Goal: Information Seeking & Learning: Understand process/instructions

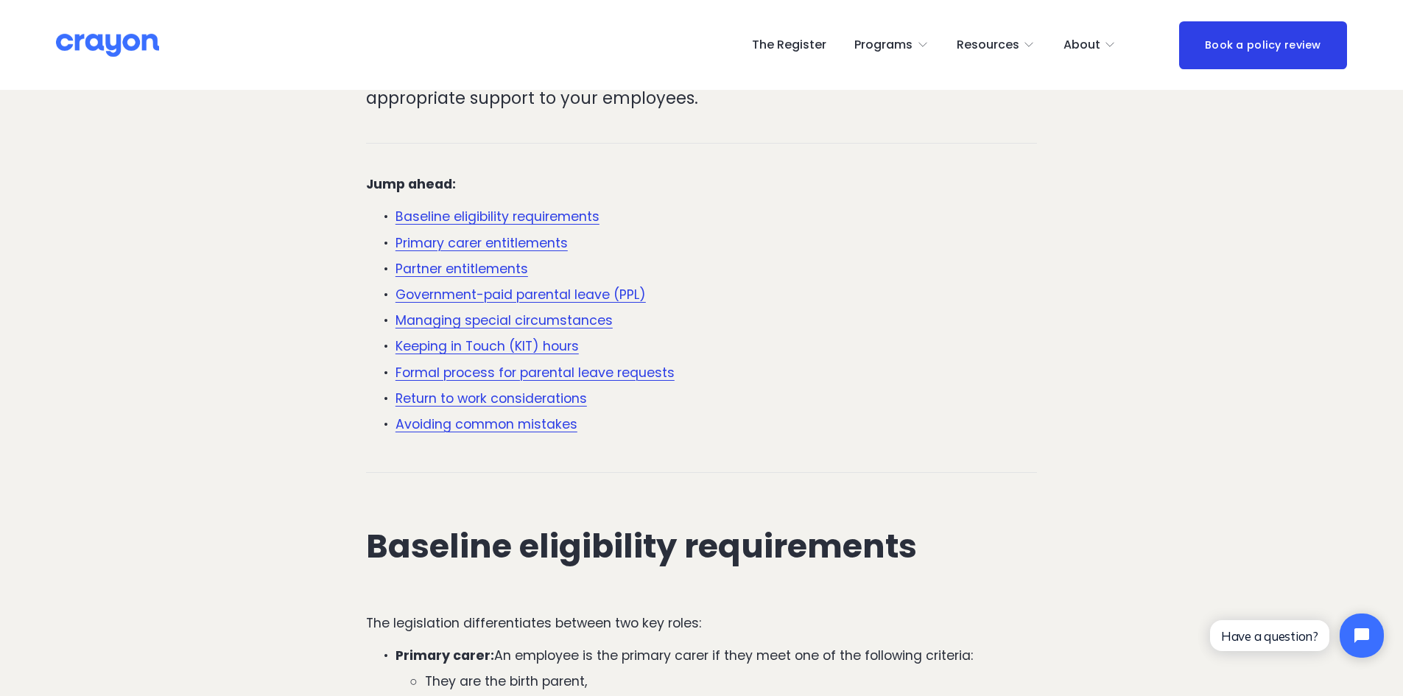
click at [521, 217] on link "Baseline eligibility requirements" at bounding box center [498, 217] width 204 height 18
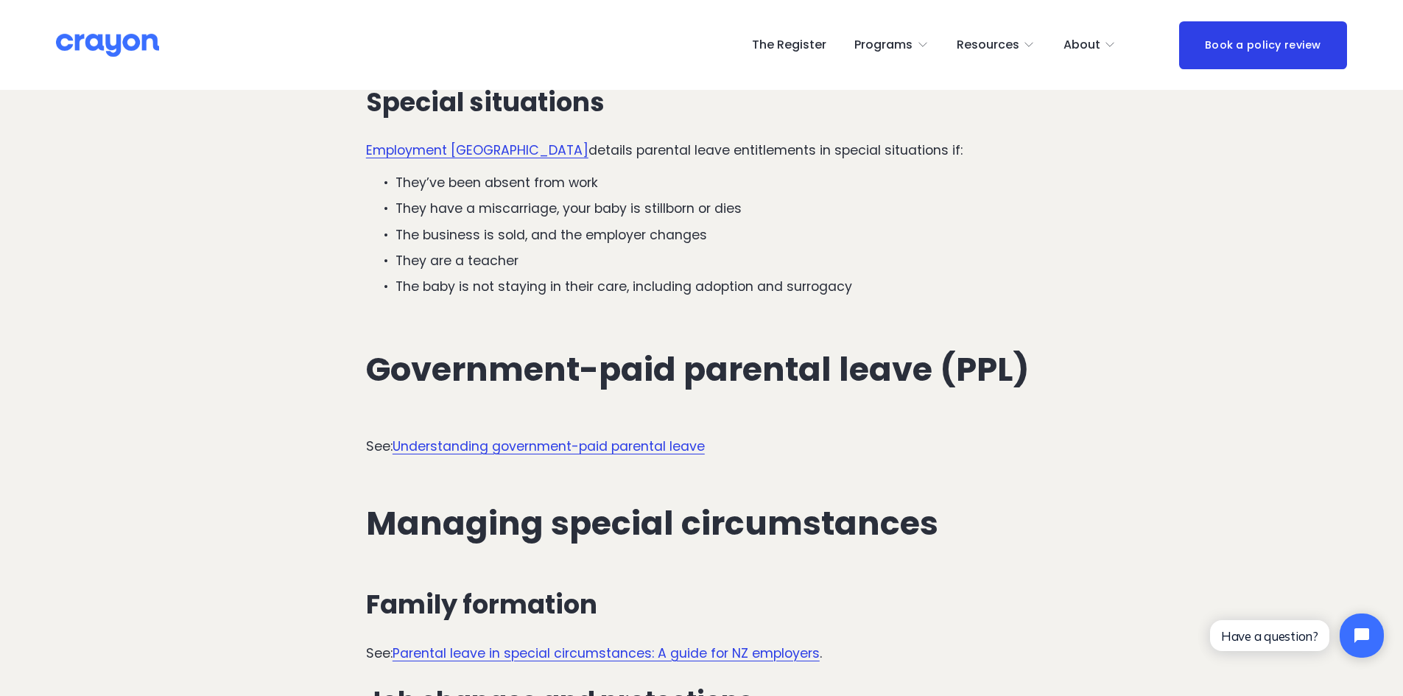
scroll to position [2943, 0]
click at [533, 437] on link "Understanding government-paid parental leave" at bounding box center [549, 446] width 312 height 18
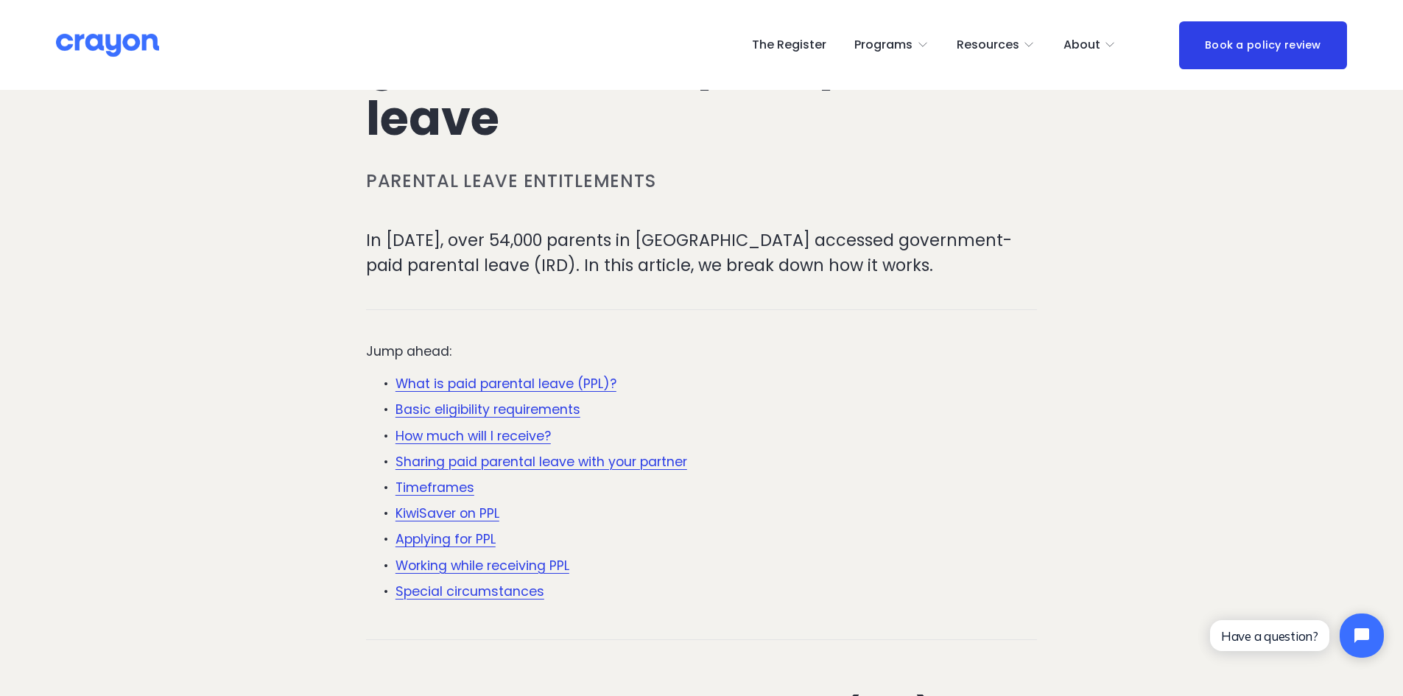
scroll to position [295, 0]
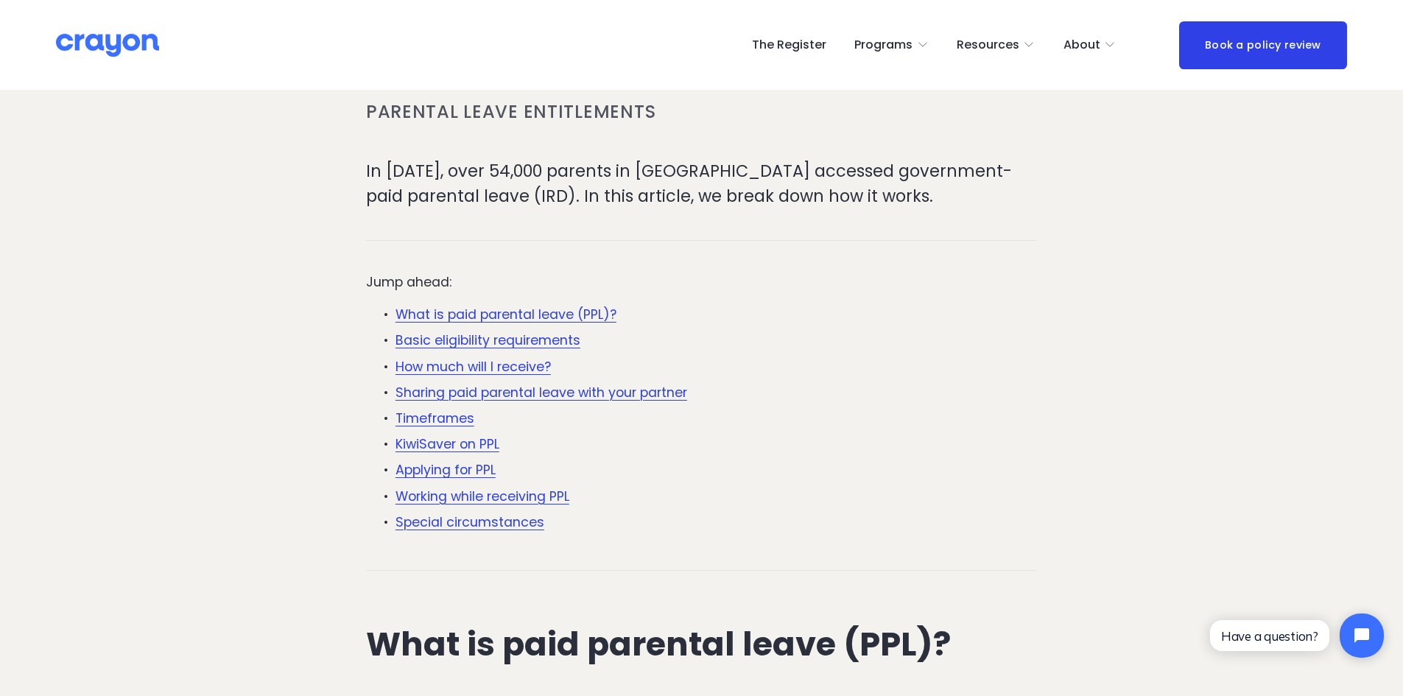
click at [488, 370] on link "How much will I receive?" at bounding box center [473, 367] width 155 height 18
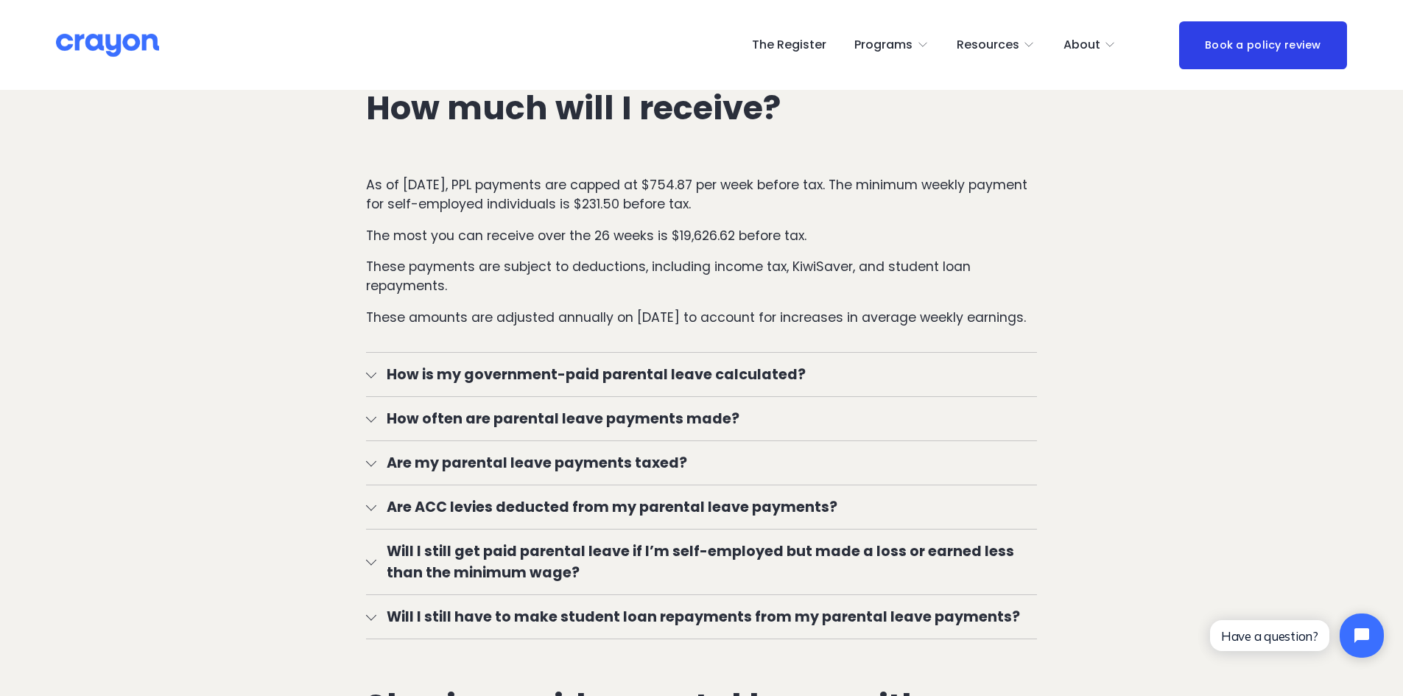
scroll to position [2308, 0]
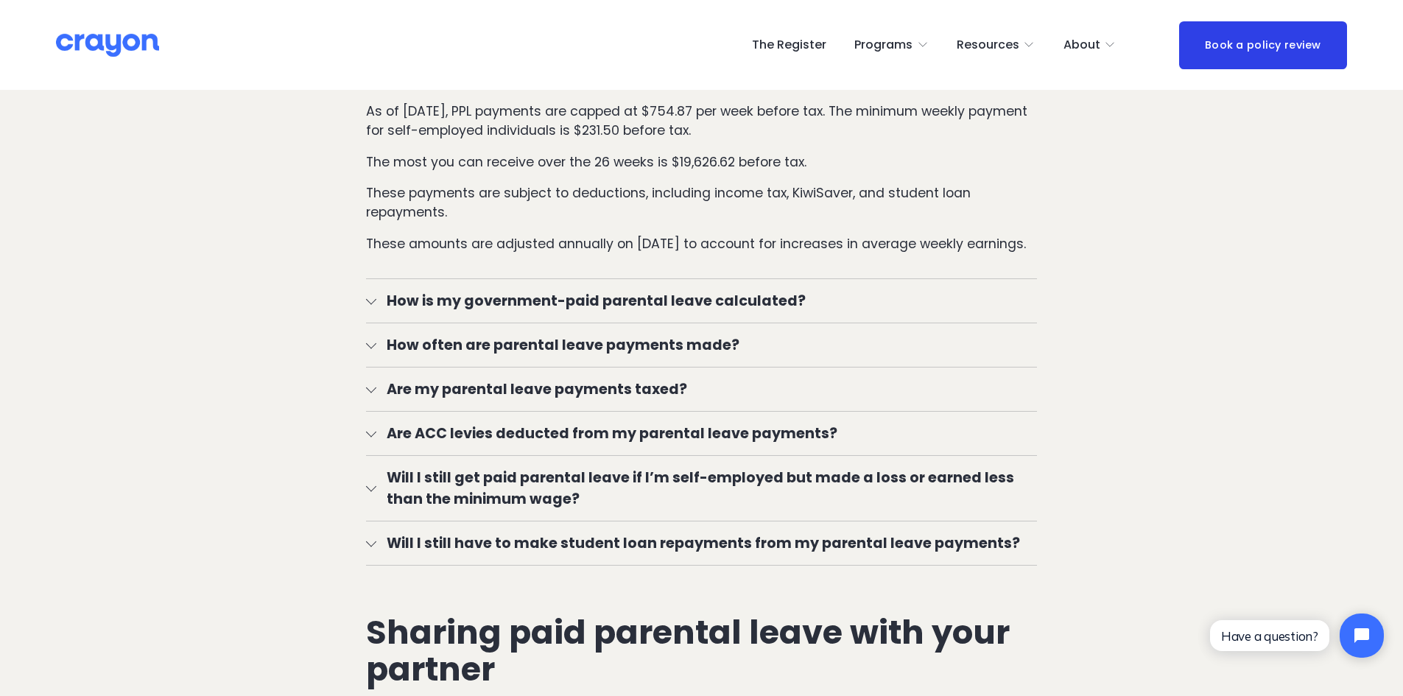
click at [480, 304] on span "How is my government-paid parental leave calculated?" at bounding box center [706, 300] width 661 height 21
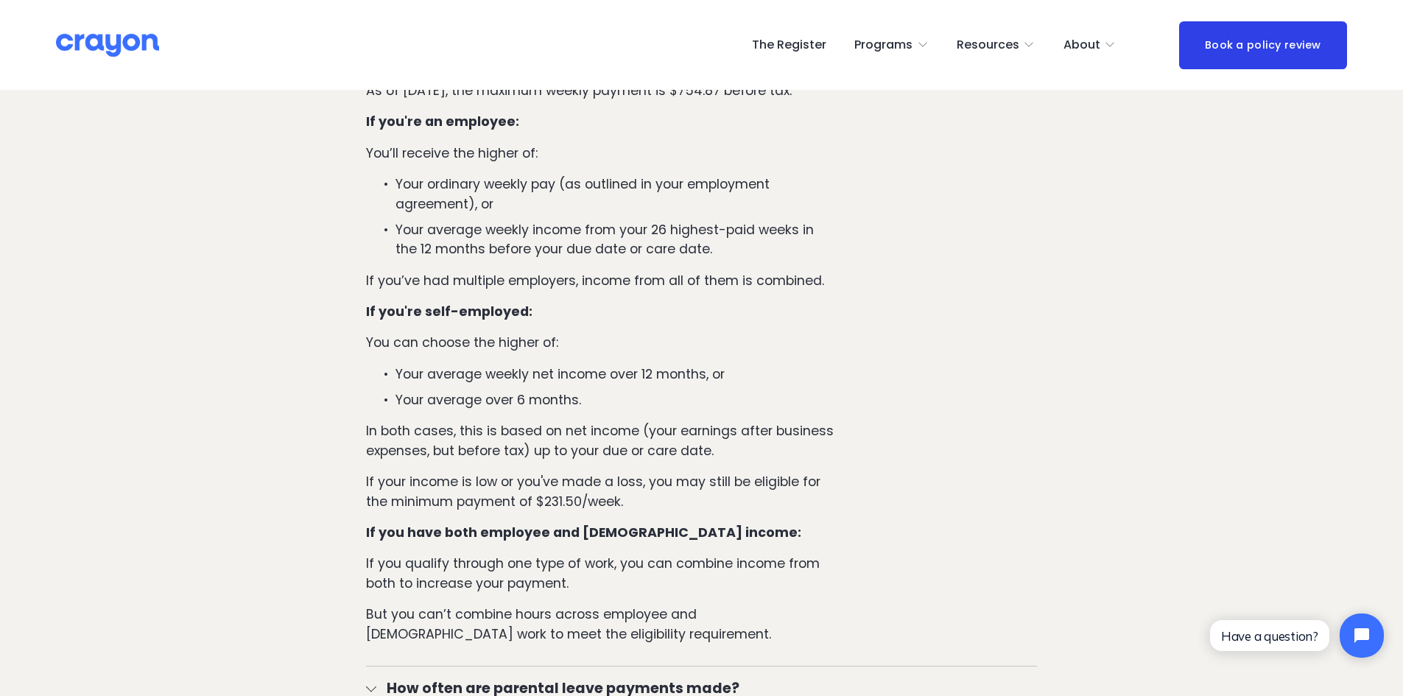
scroll to position [2603, 0]
